Goal: Obtain resource: Obtain resource

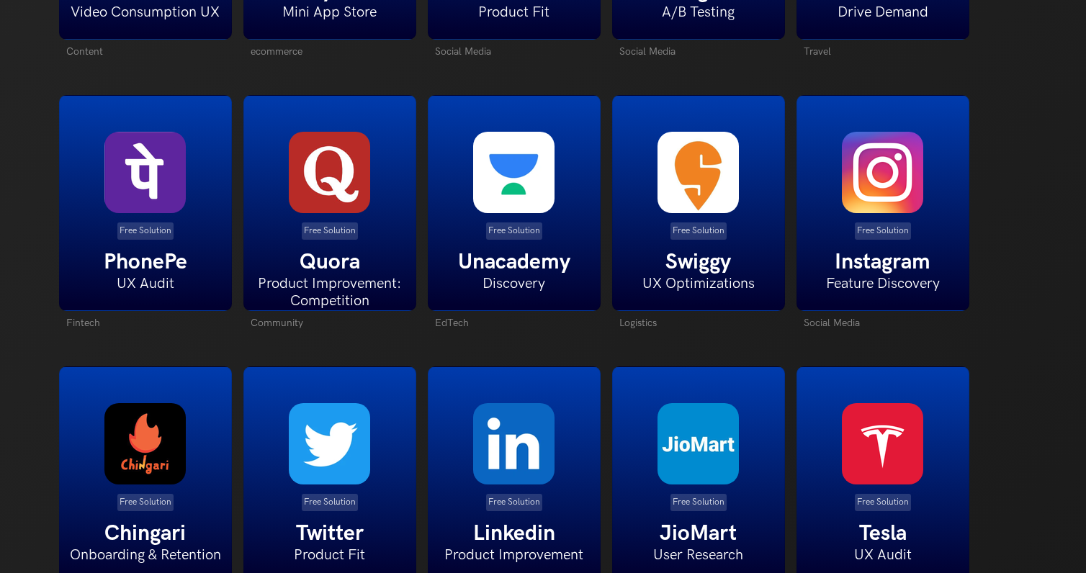
scroll to position [1676, 0]
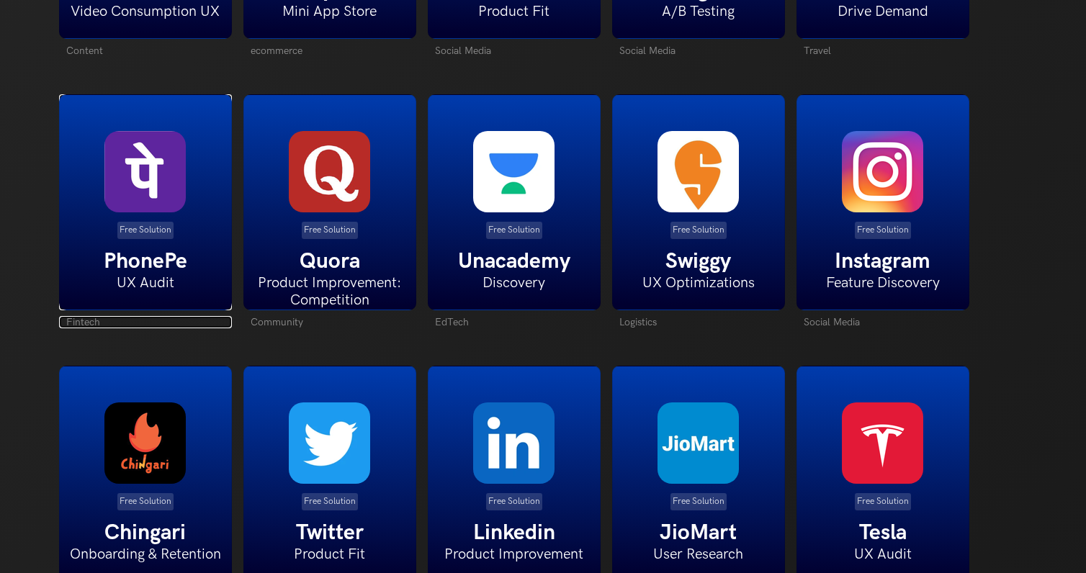
click at [125, 199] on img at bounding box center [144, 171] width 81 height 81
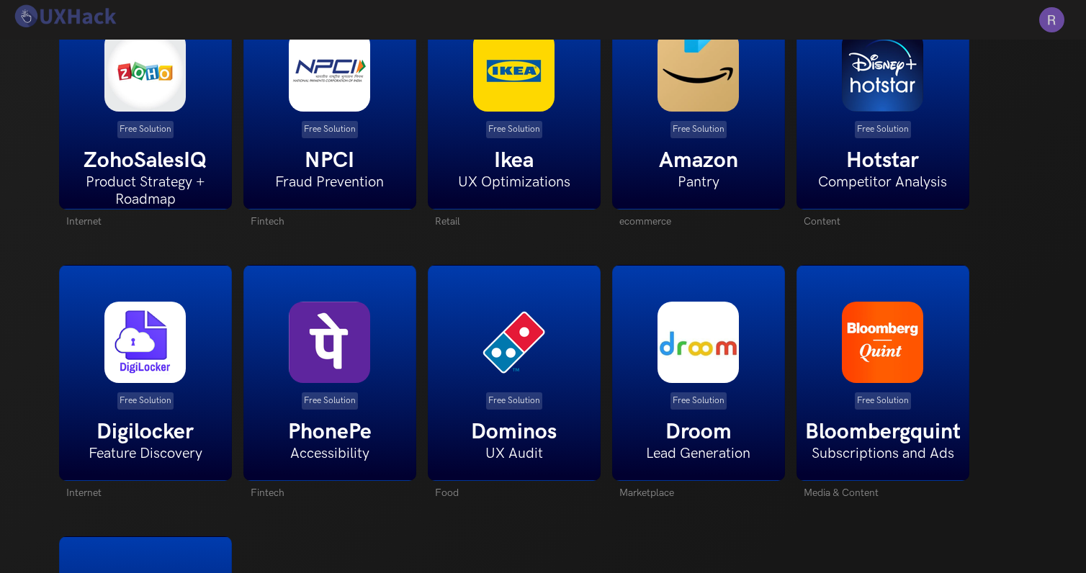
scroll to position [2585, 0]
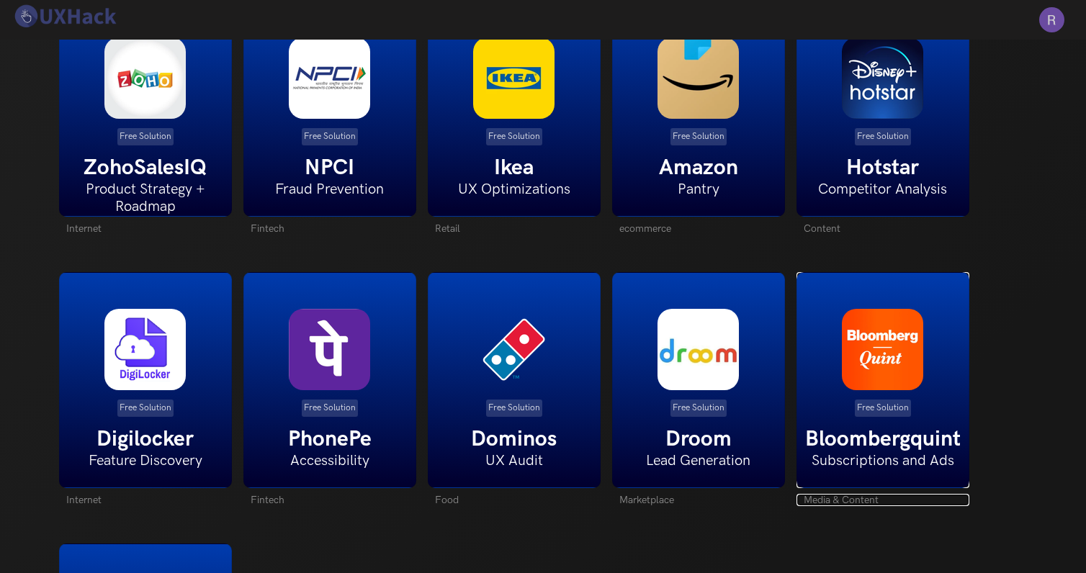
click at [876, 351] on img at bounding box center [882, 349] width 81 height 81
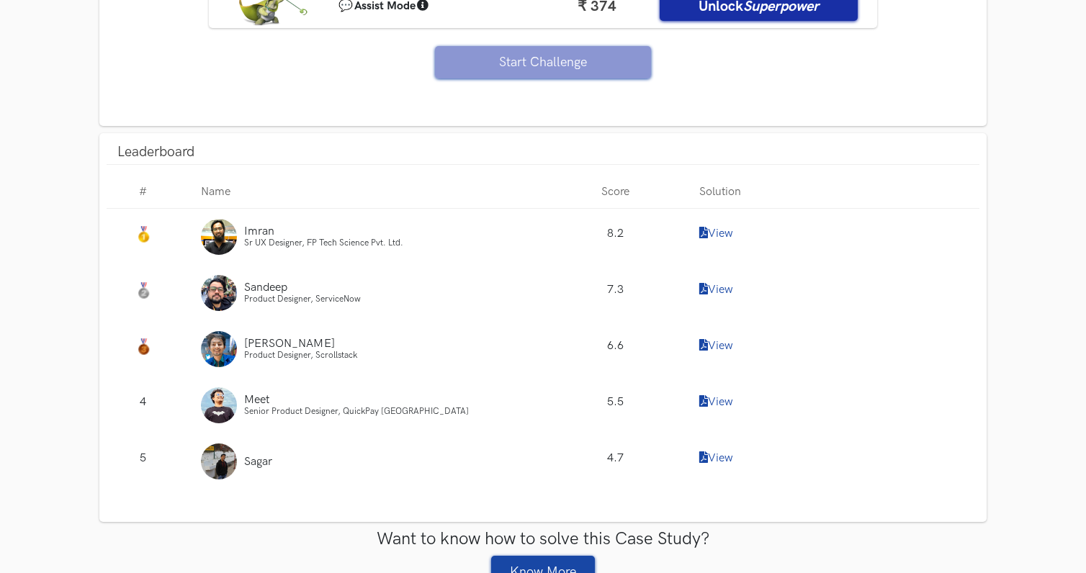
scroll to position [1294, 0]
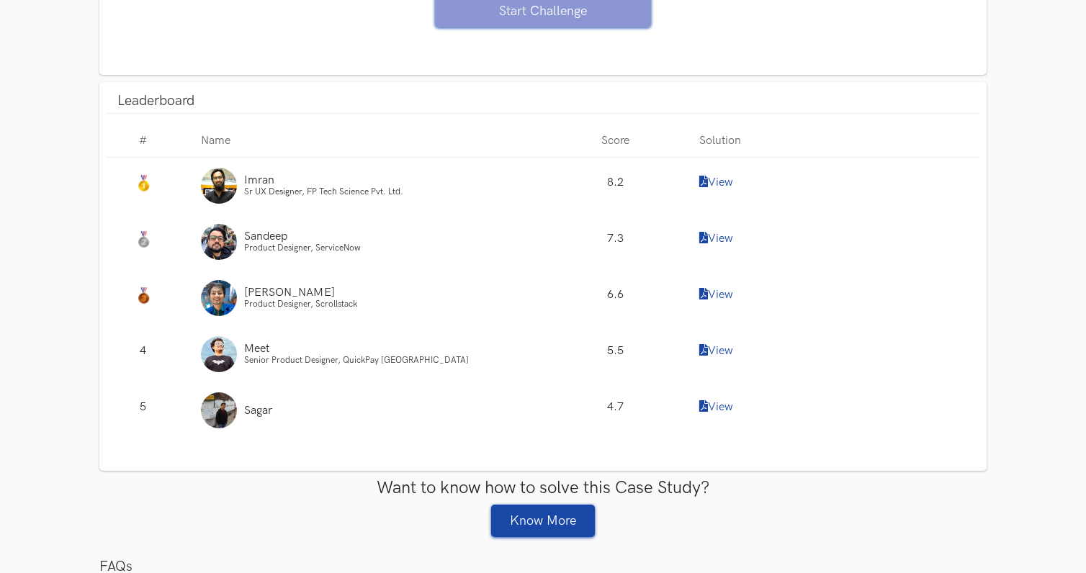
click at [727, 189] on link "View" at bounding box center [716, 183] width 34 height 14
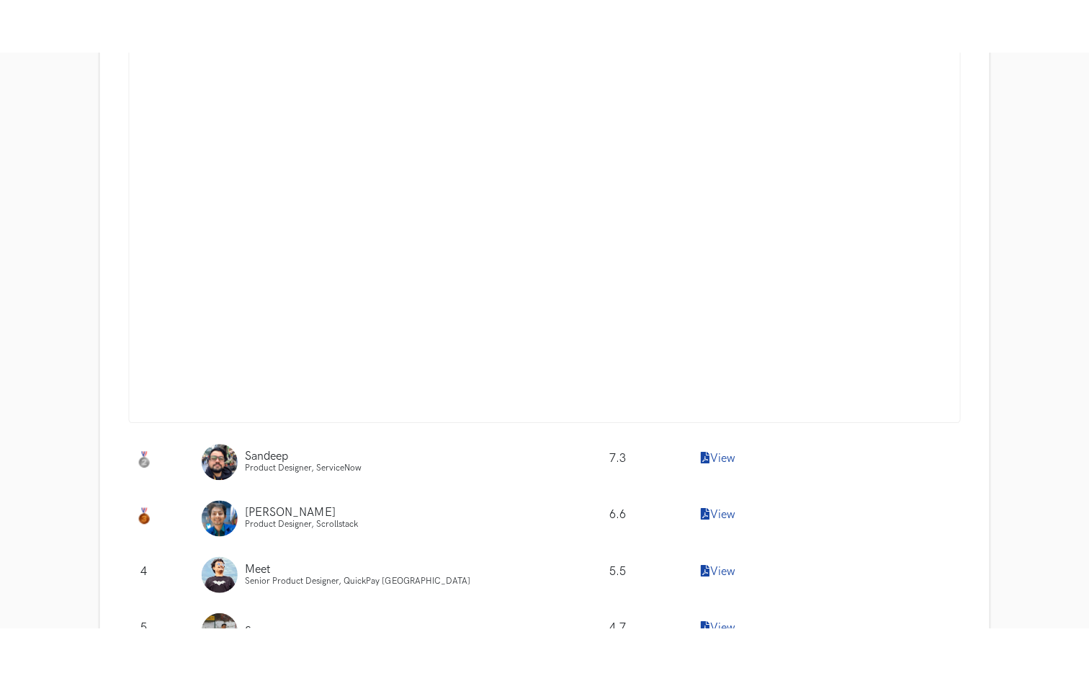
scroll to position [1571, 0]
